Goal: Task Accomplishment & Management: Manage account settings

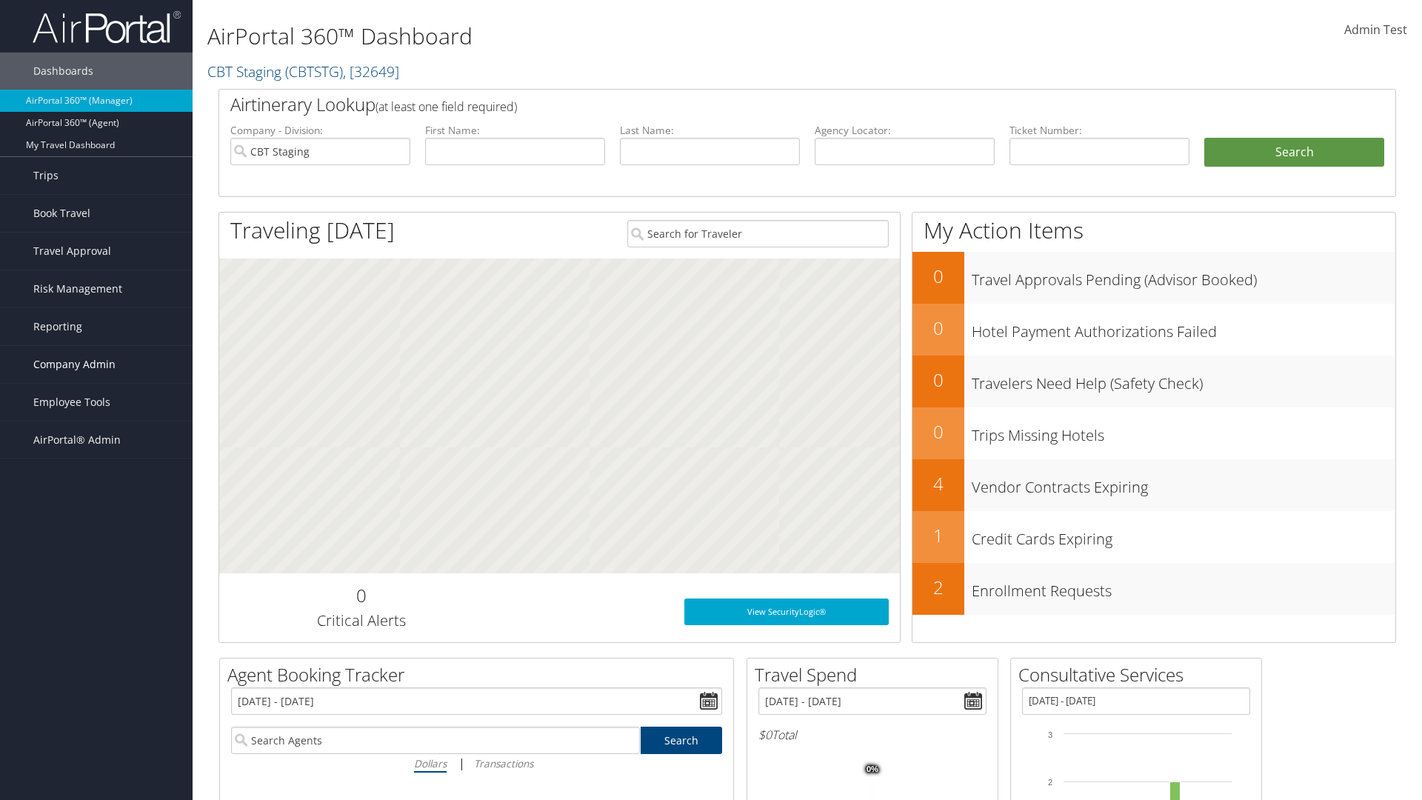
click at [96, 364] on span "Company Admin" at bounding box center [74, 364] width 82 height 37
click at [0, 0] on link "Virtual Pay Settings" at bounding box center [0, 0] width 0 height 0
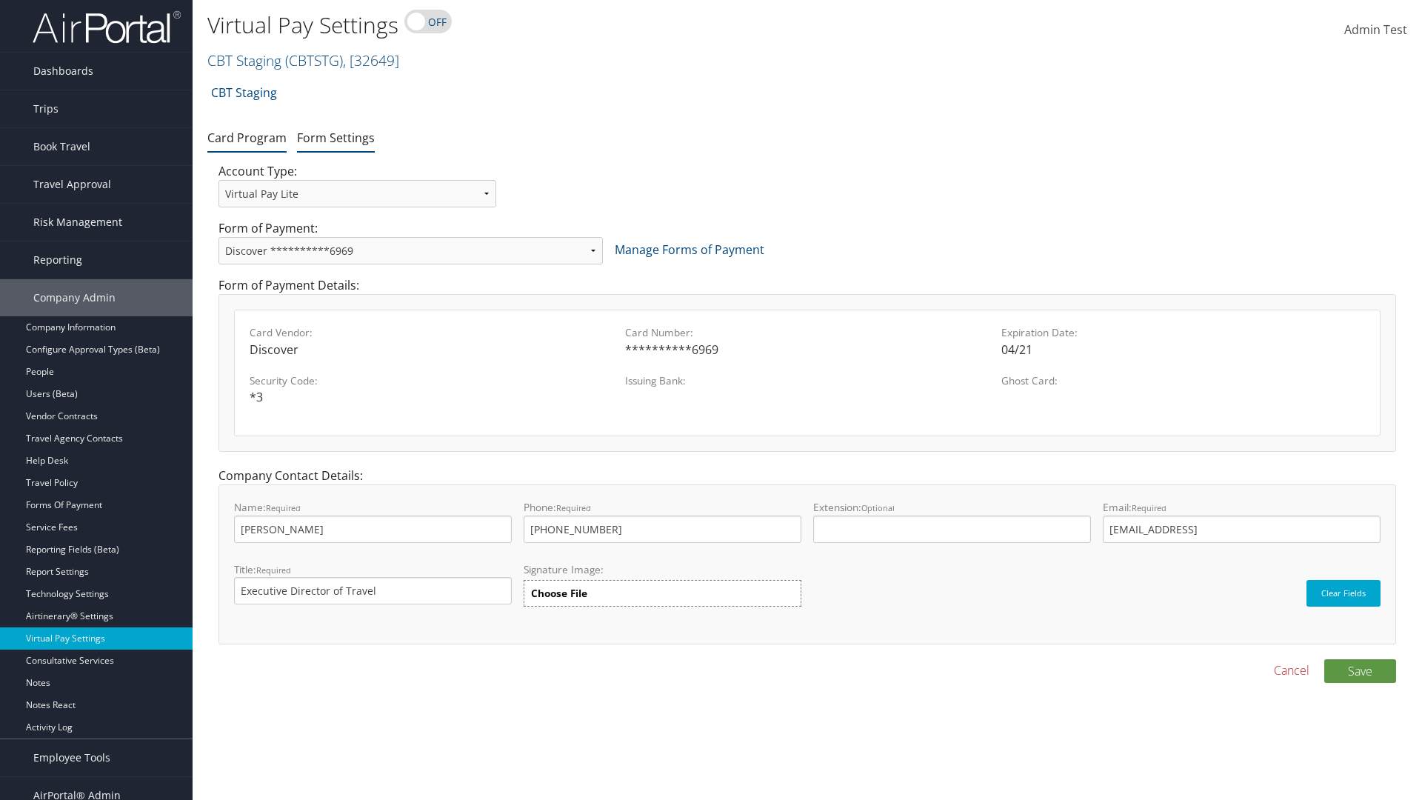
click at [335, 137] on link "Form Settings" at bounding box center [336, 138] width 78 height 16
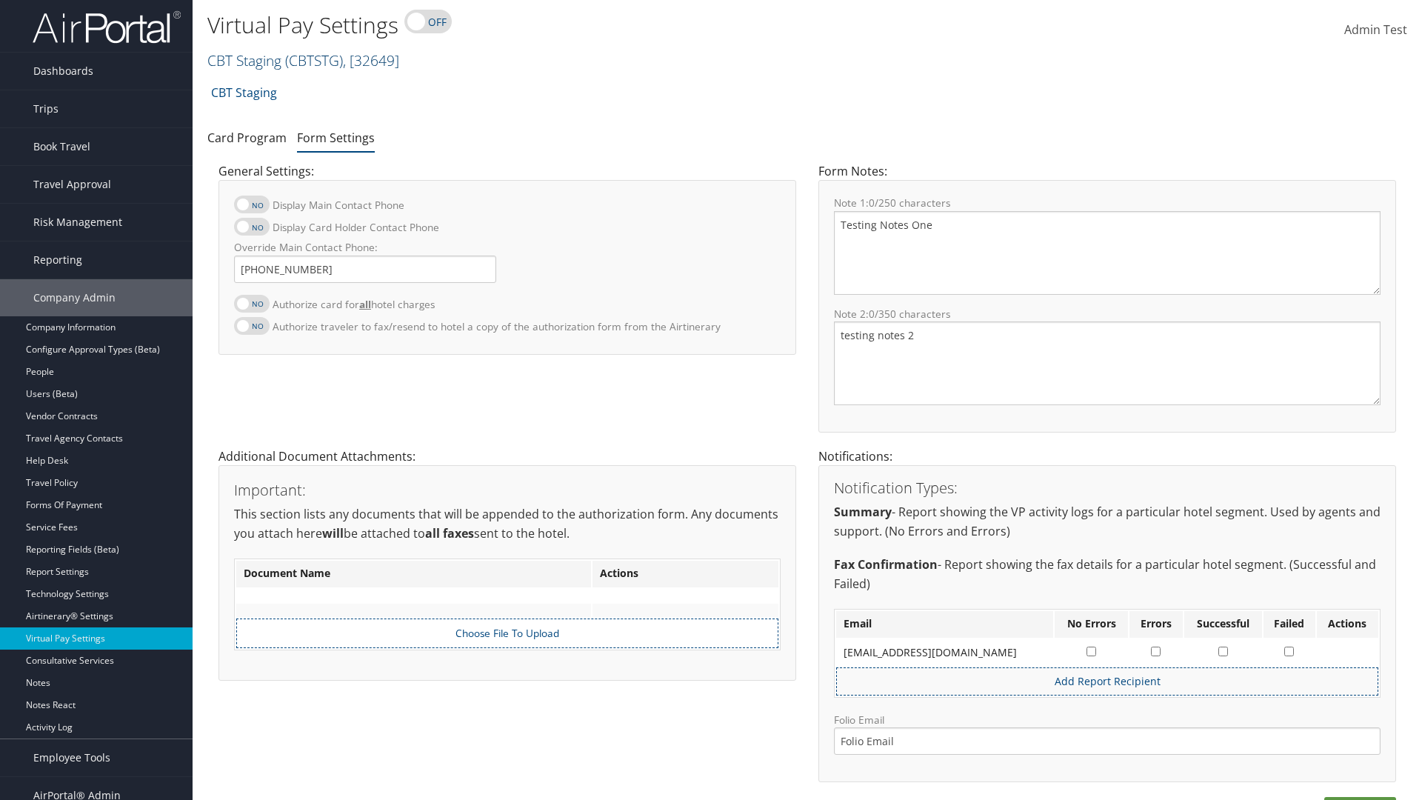
click at [244, 60] on link "CBT Staging ( CBTSTG ) , [ 32649 ]" at bounding box center [303, 60] width 192 height 20
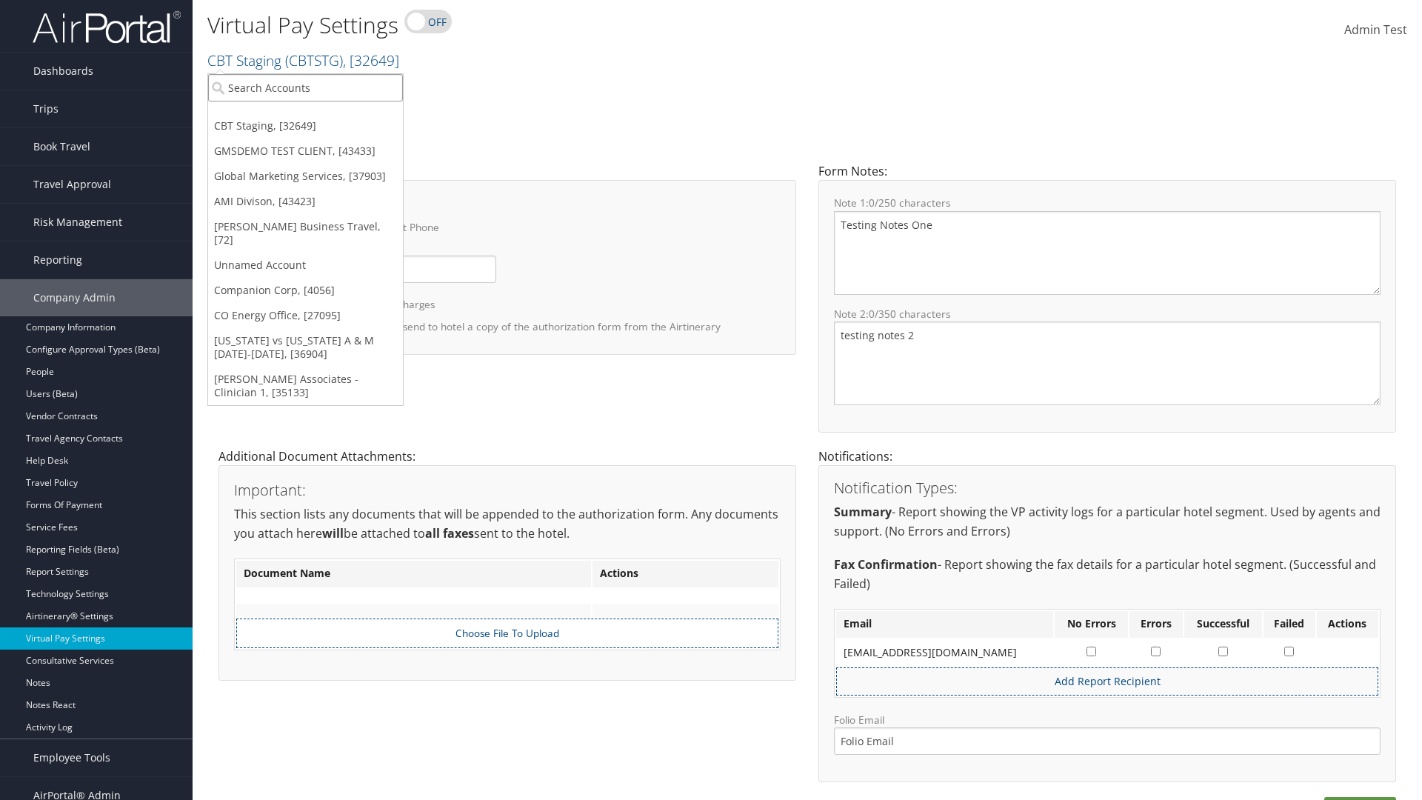
click at [305, 87] on input "search" at bounding box center [305, 87] width 195 height 27
type input "GMSDEMO TEST CLIENT"
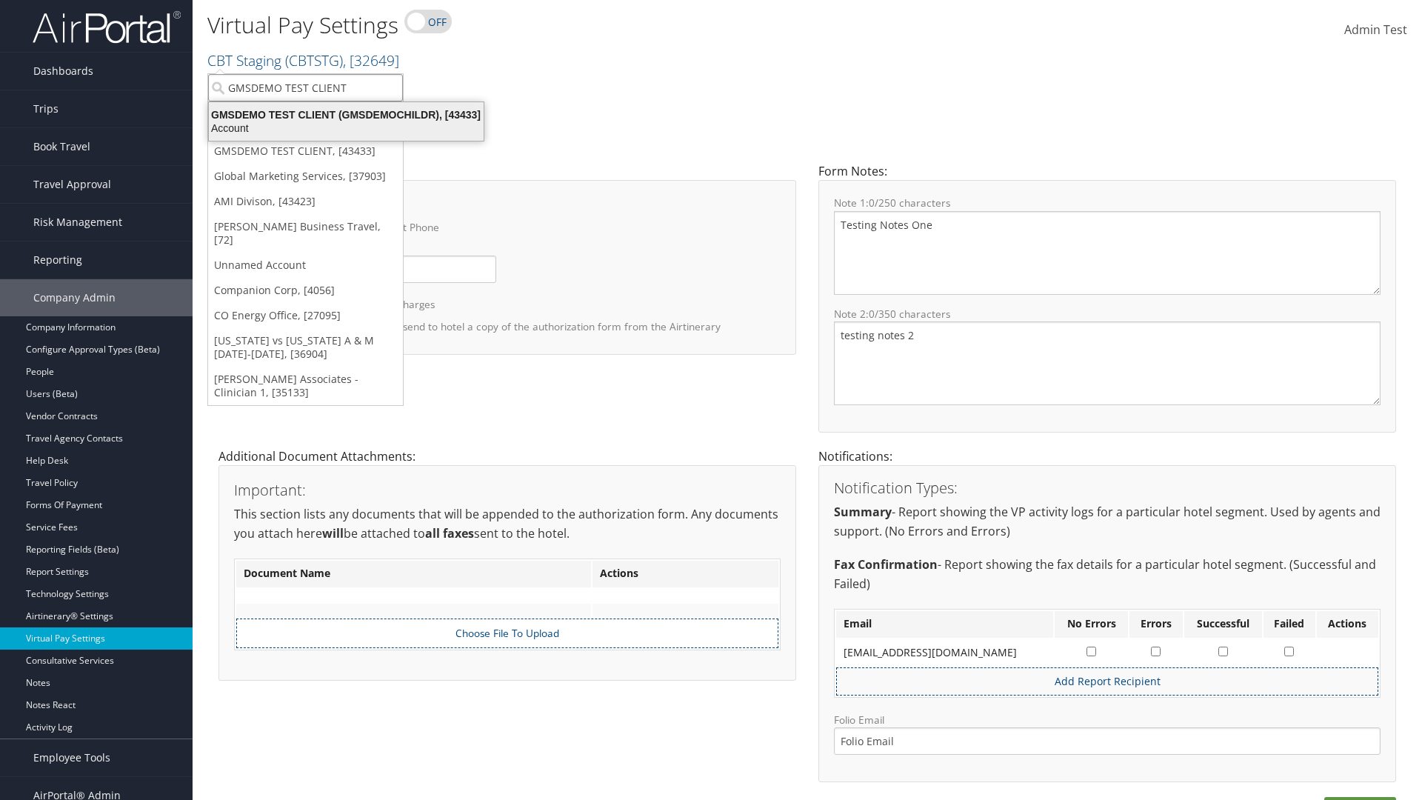
click at [346, 115] on div "GMSDEMO TEST CLIENT (GMSDEMOCHILDR), [43433]" at bounding box center [346, 114] width 293 height 13
